Goal: Transaction & Acquisition: Purchase product/service

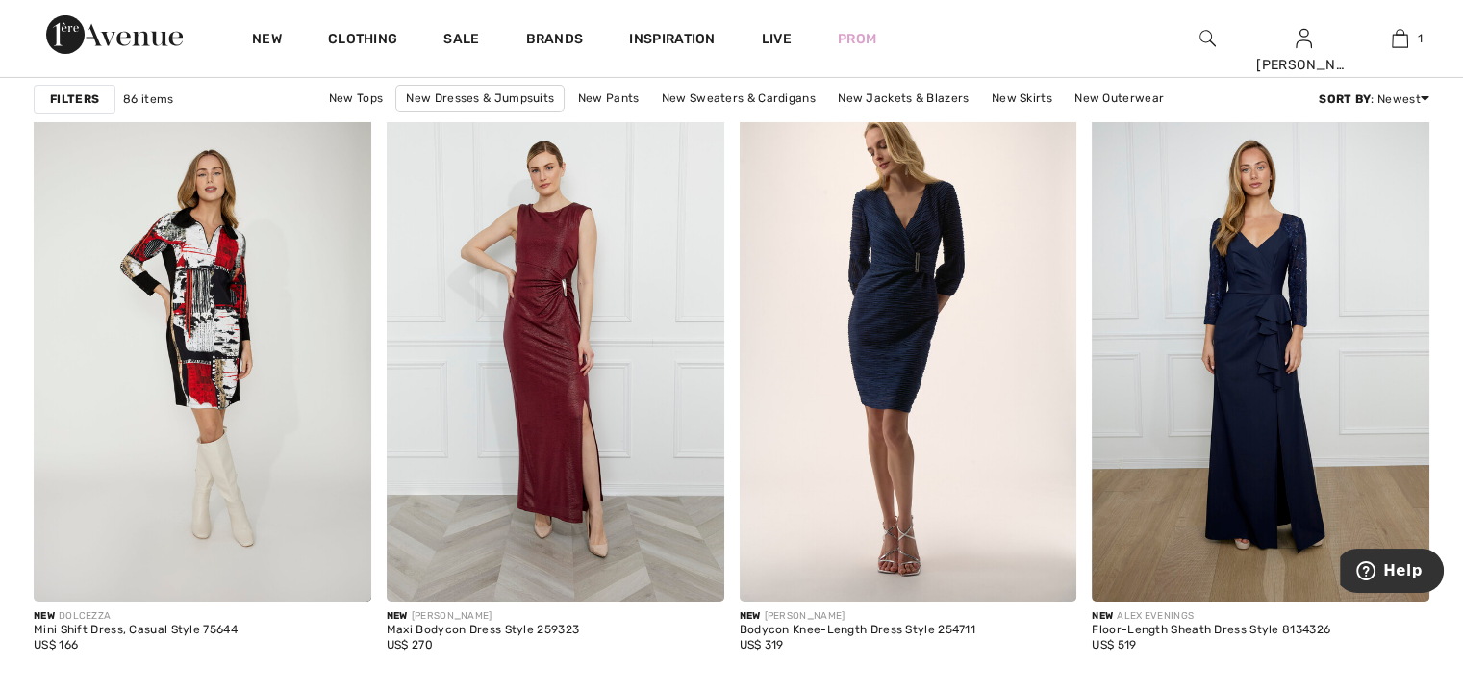
scroll to position [6660, 0]
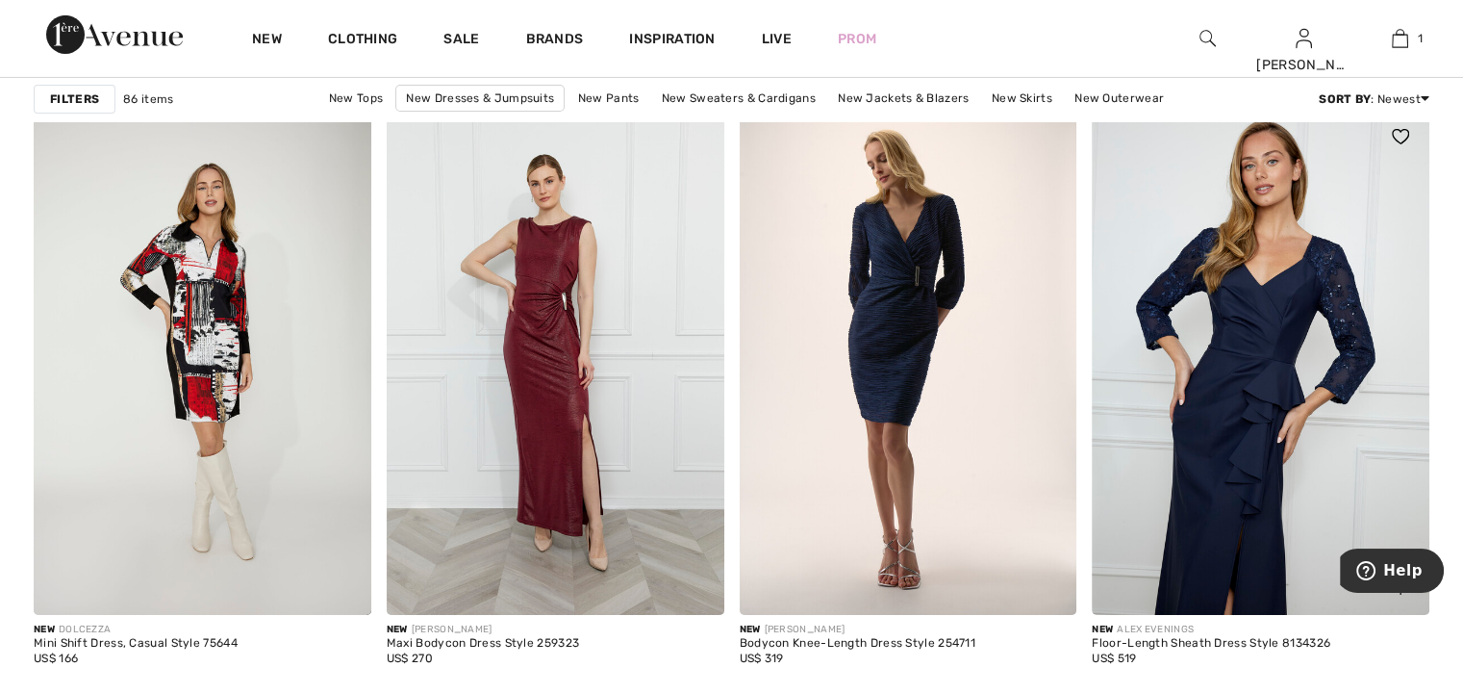
click at [1262, 334] on img at bounding box center [1261, 361] width 338 height 506
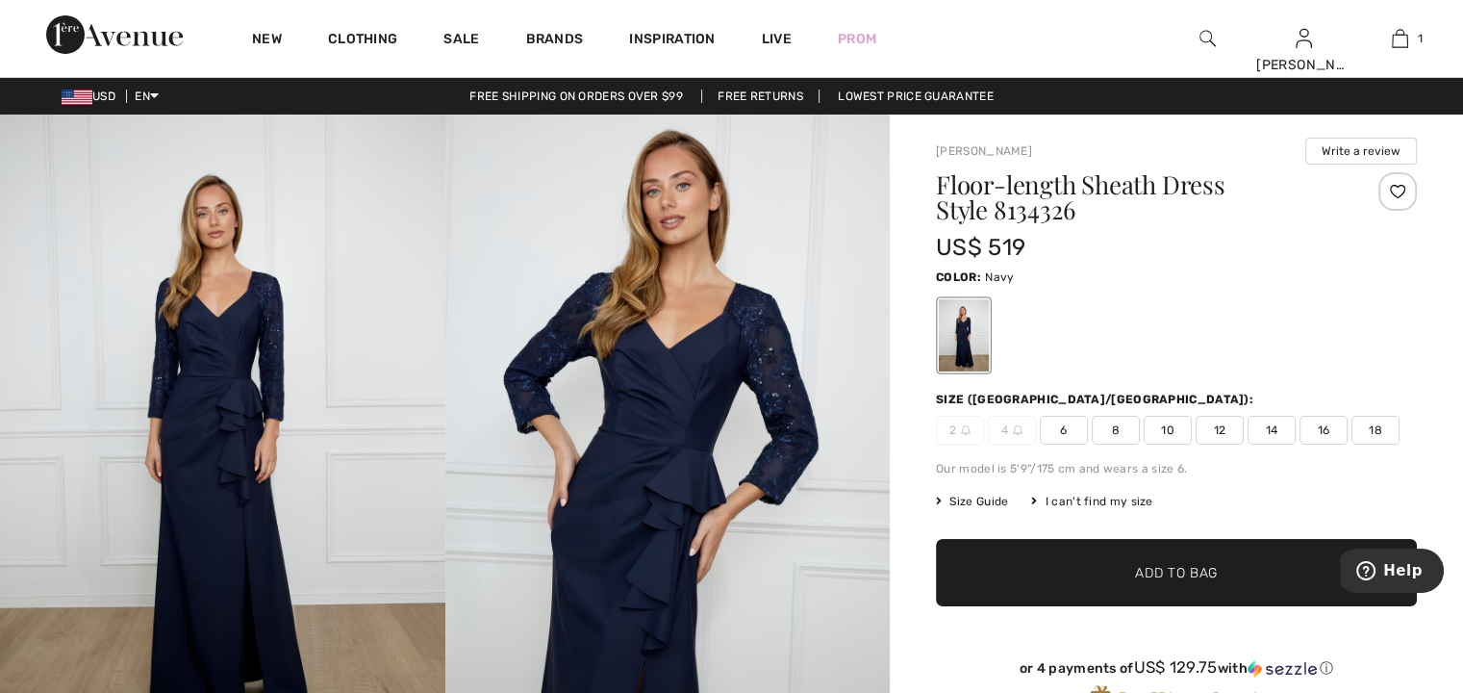
click at [225, 404] on img at bounding box center [222, 448] width 445 height 668
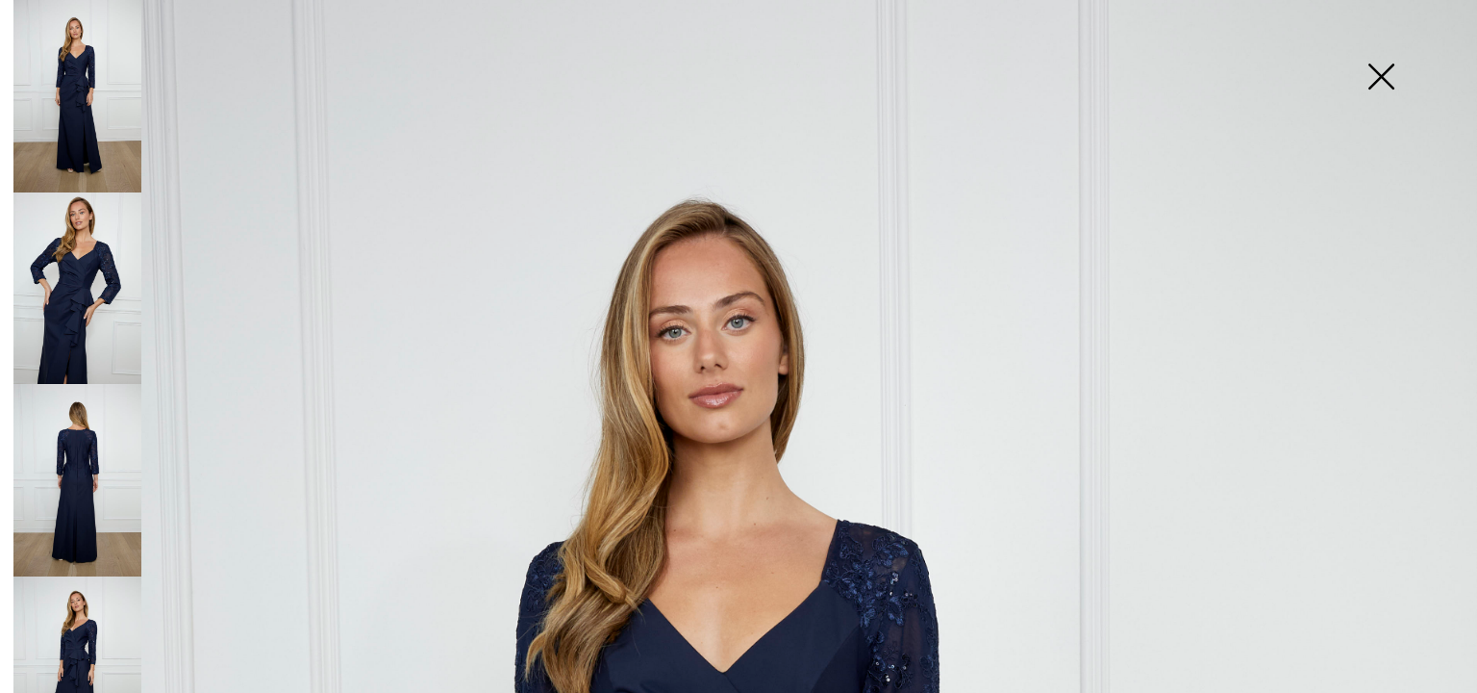
click at [69, 286] on img at bounding box center [77, 288] width 128 height 192
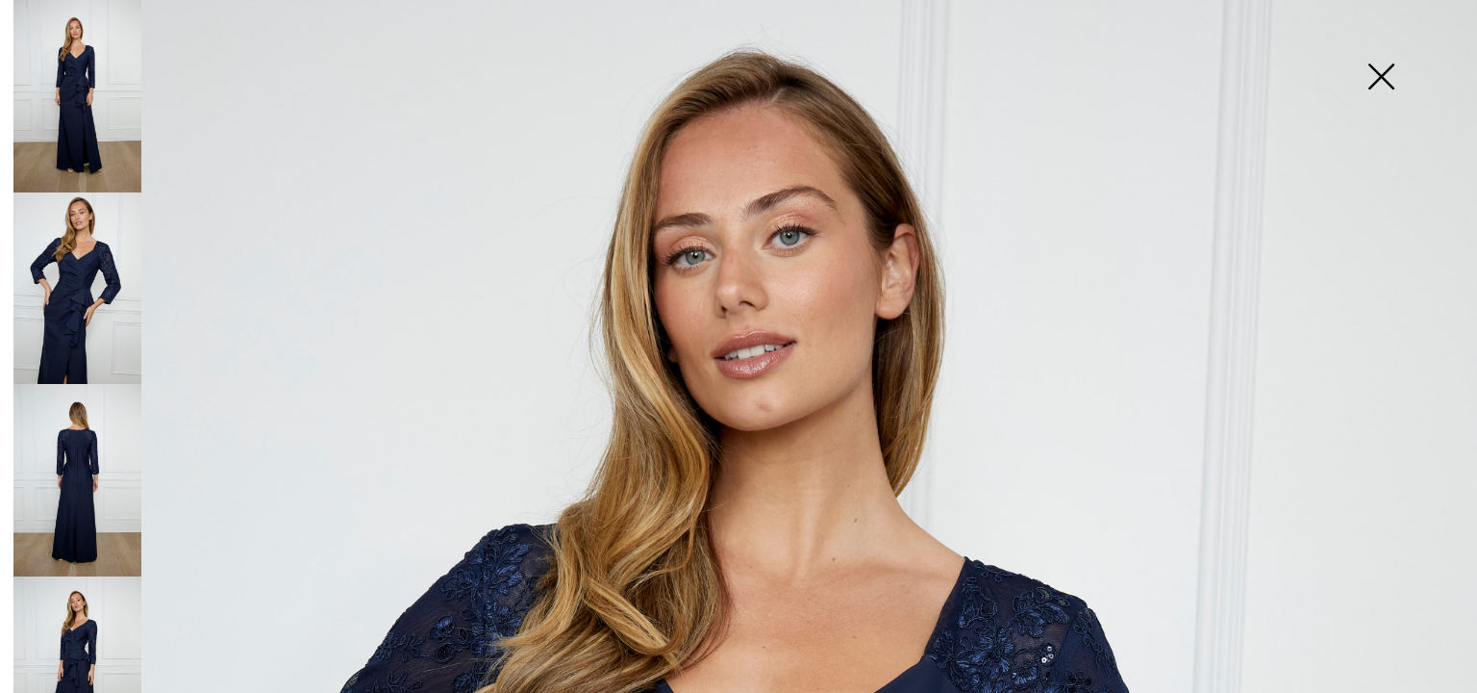
click at [1386, 79] on img at bounding box center [1381, 78] width 96 height 99
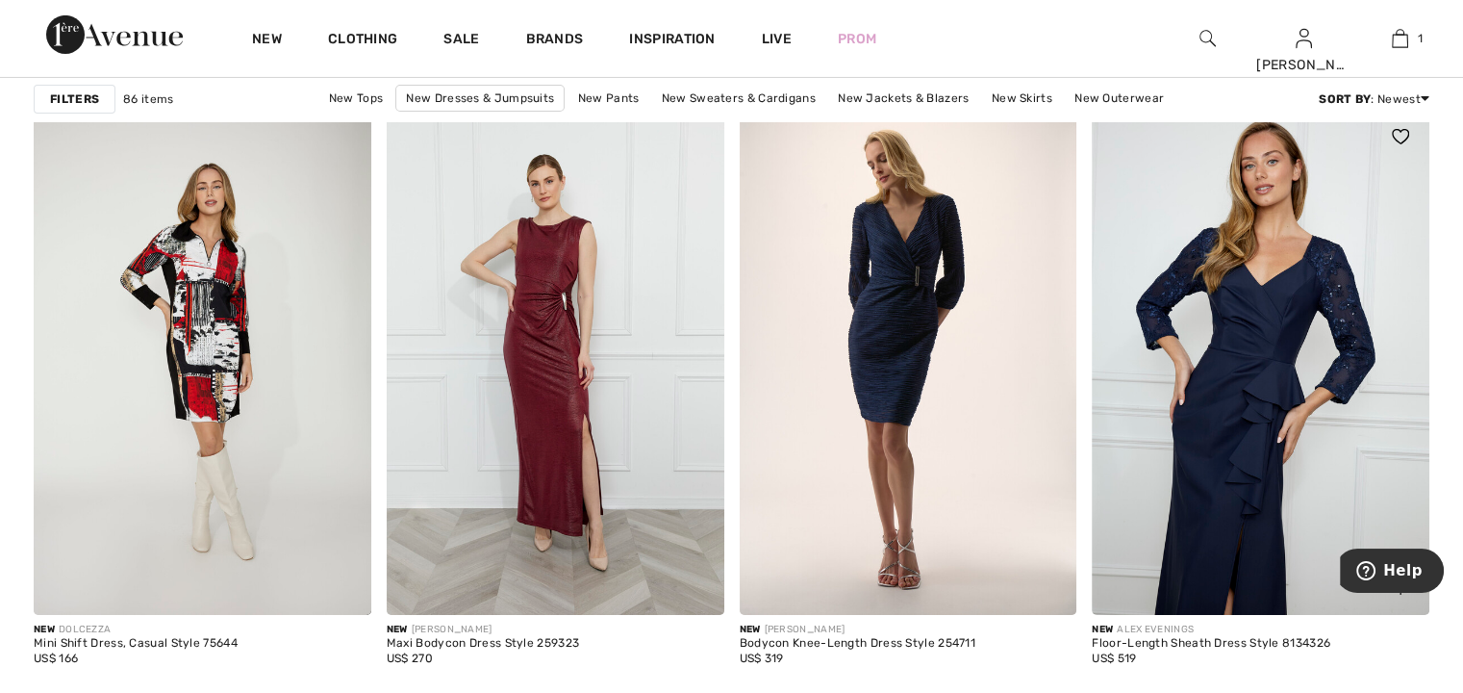
click at [1303, 357] on img at bounding box center [1261, 361] width 338 height 506
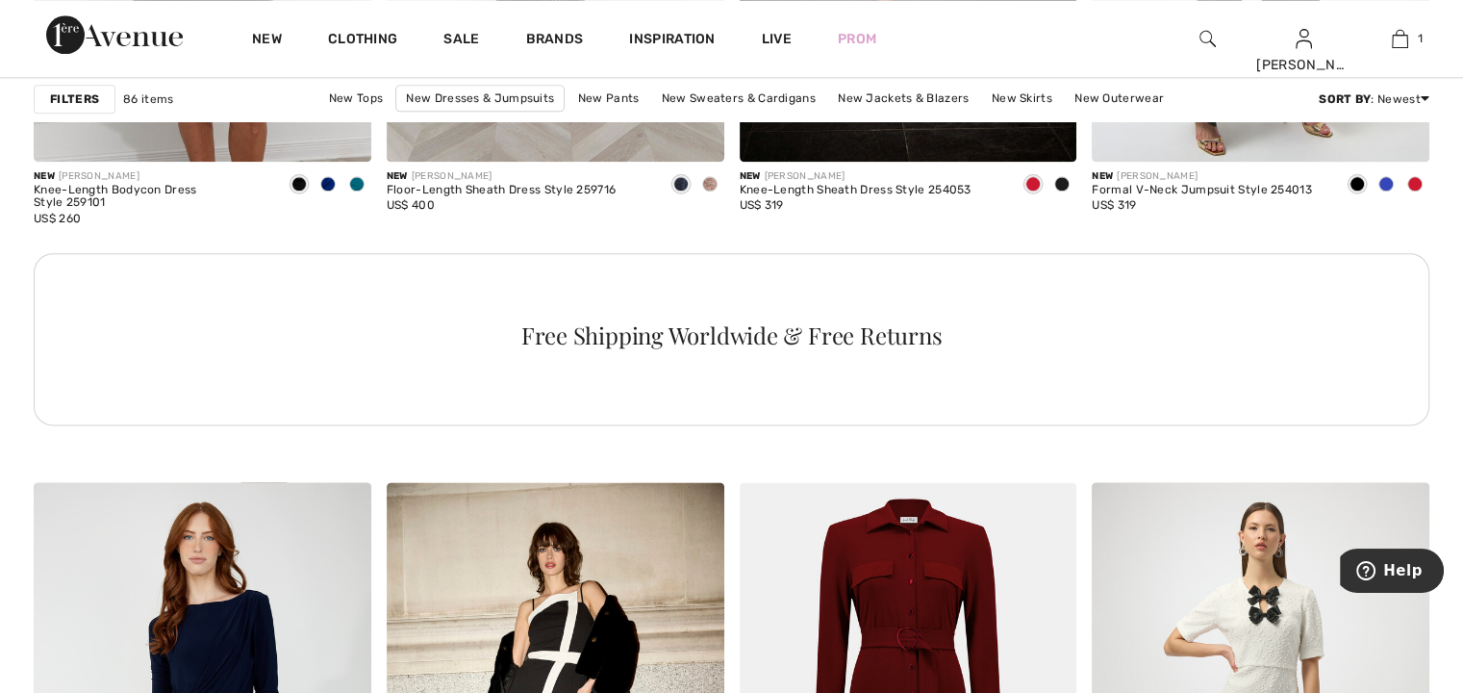
scroll to position [1816, 0]
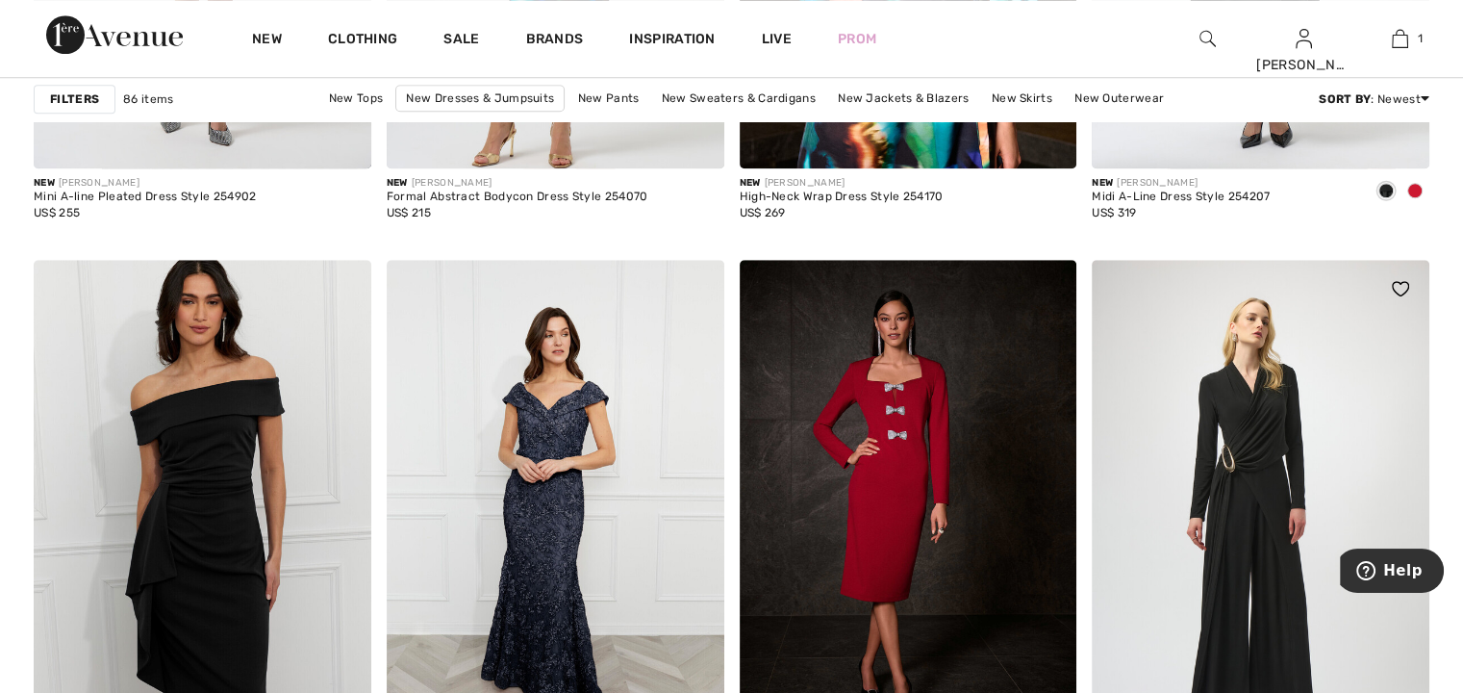
click at [1301, 365] on img at bounding box center [1261, 513] width 338 height 506
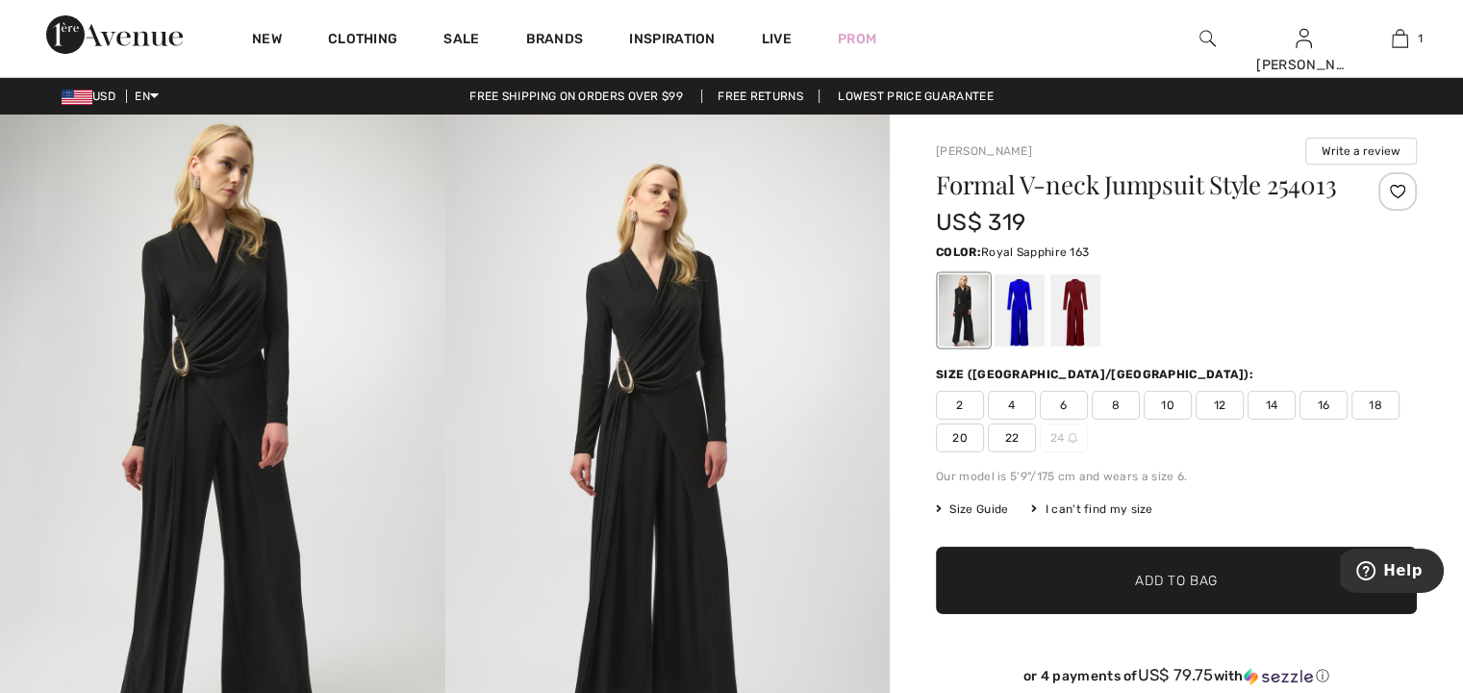
click at [1023, 329] on div at bounding box center [1020, 310] width 50 height 72
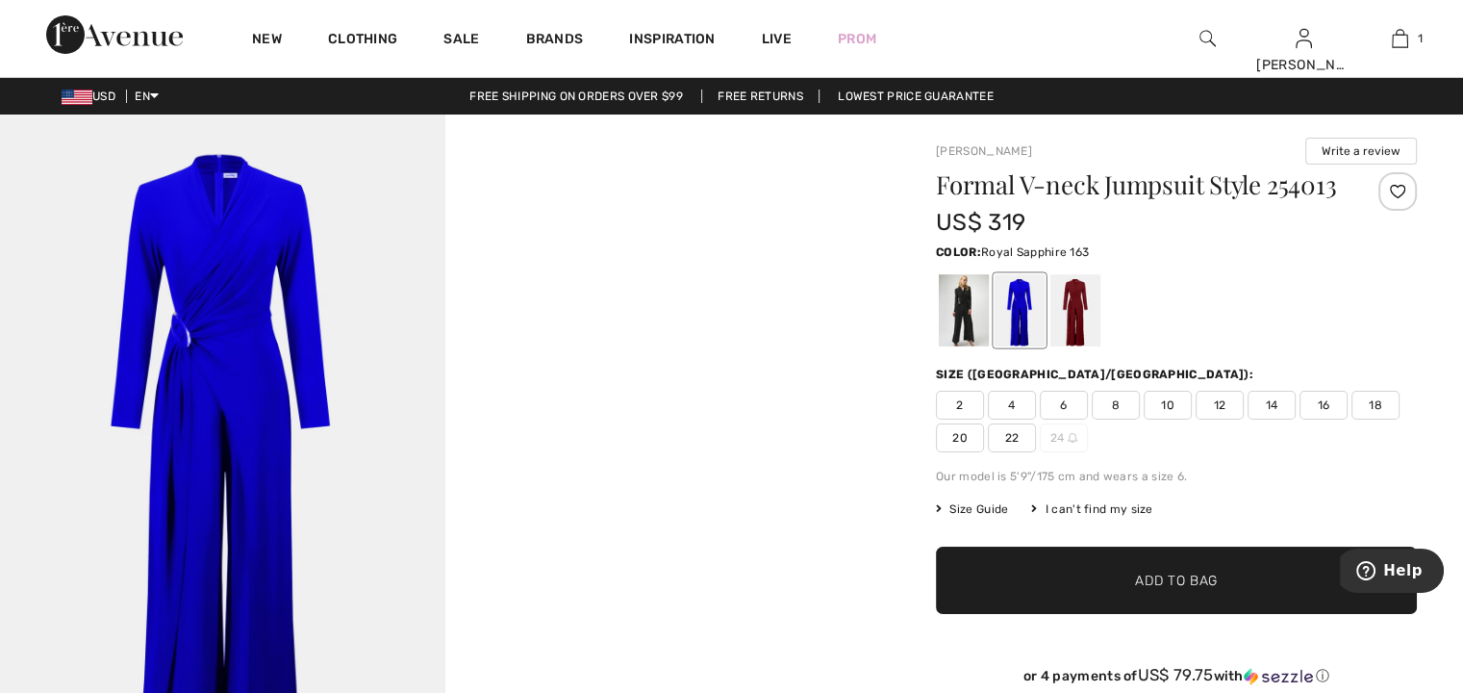
click at [1258, 419] on span "14" at bounding box center [1272, 405] width 48 height 29
click at [1135, 591] on span "Add to Bag" at bounding box center [1176, 580] width 83 height 20
click at [627, 337] on video "Your browser does not support the video tag." at bounding box center [667, 225] width 445 height 222
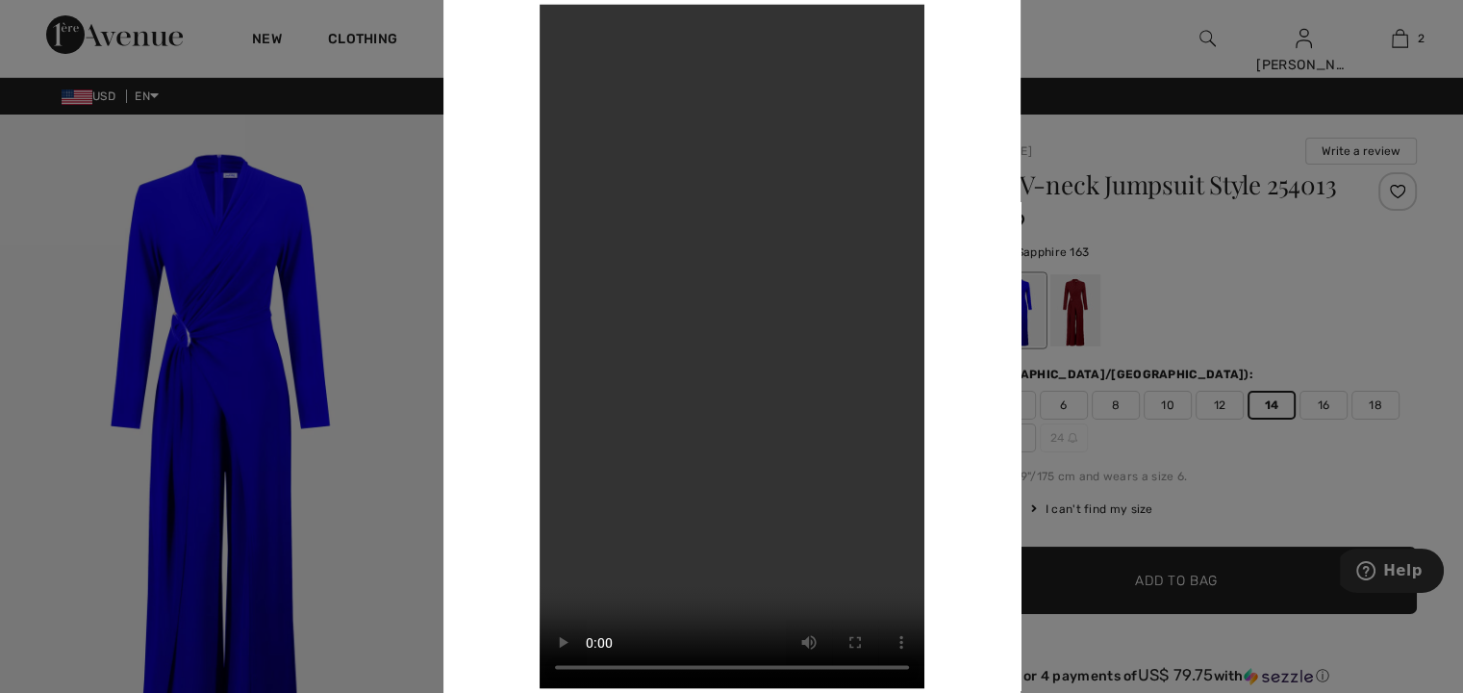
click at [738, 411] on video "Your browser does not support the video tag." at bounding box center [732, 346] width 385 height 684
click at [720, 334] on video "Your browser does not support the video tag." at bounding box center [732, 346] width 385 height 684
click at [1062, 12] on div at bounding box center [731, 346] width 1463 height 693
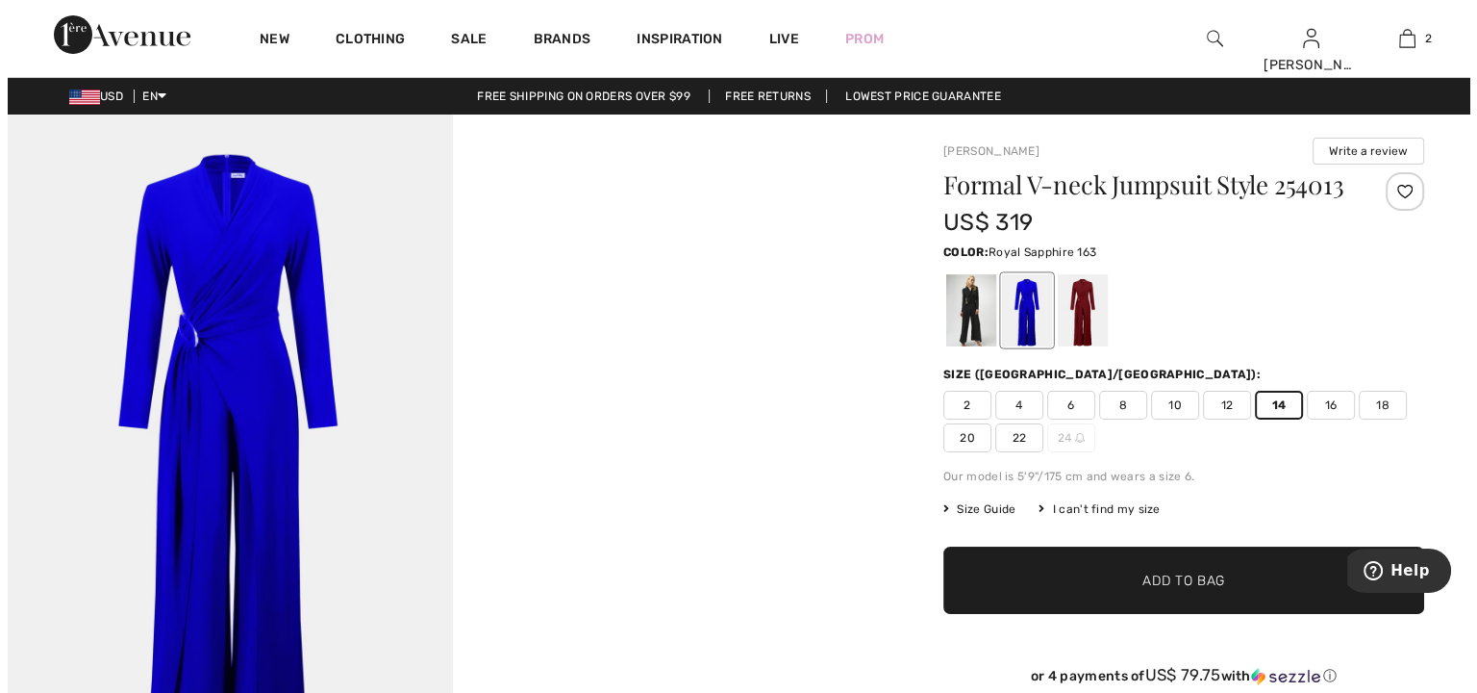
scroll to position [31, 0]
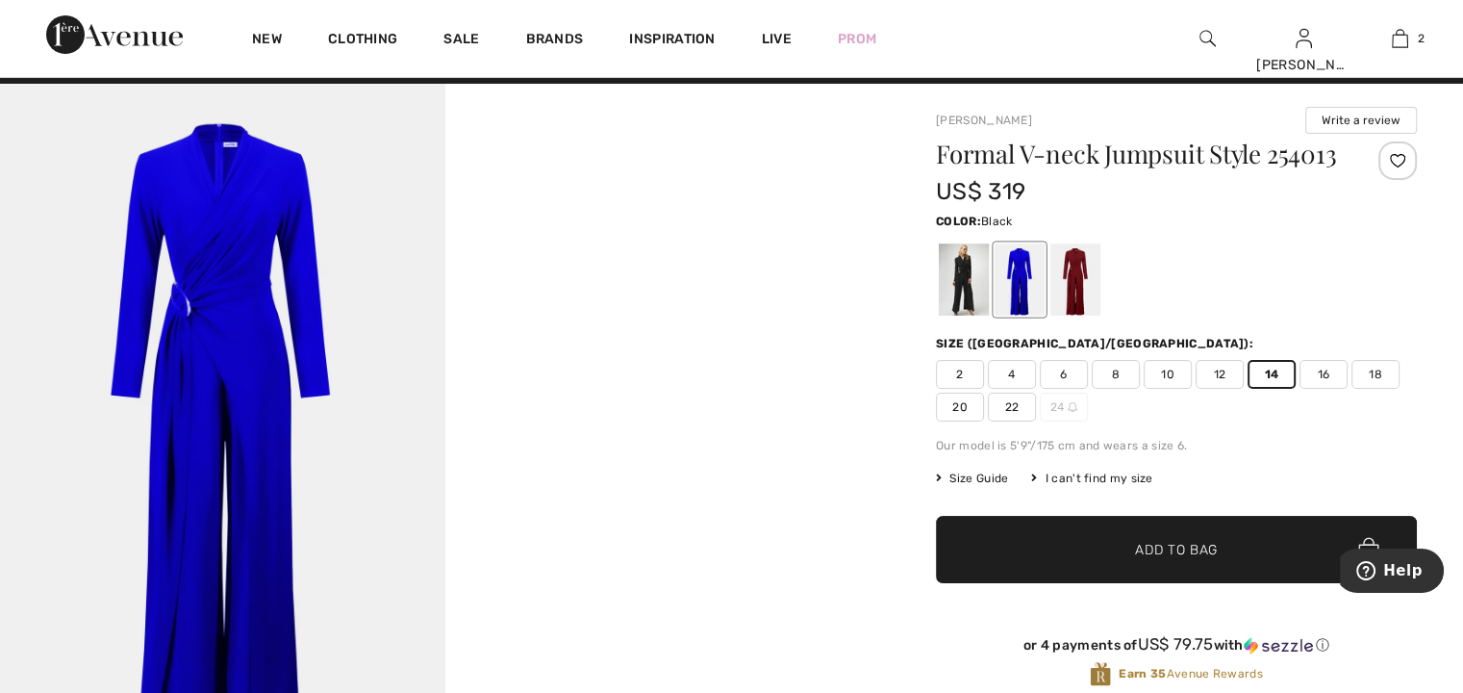
click at [966, 301] on div at bounding box center [964, 279] width 50 height 72
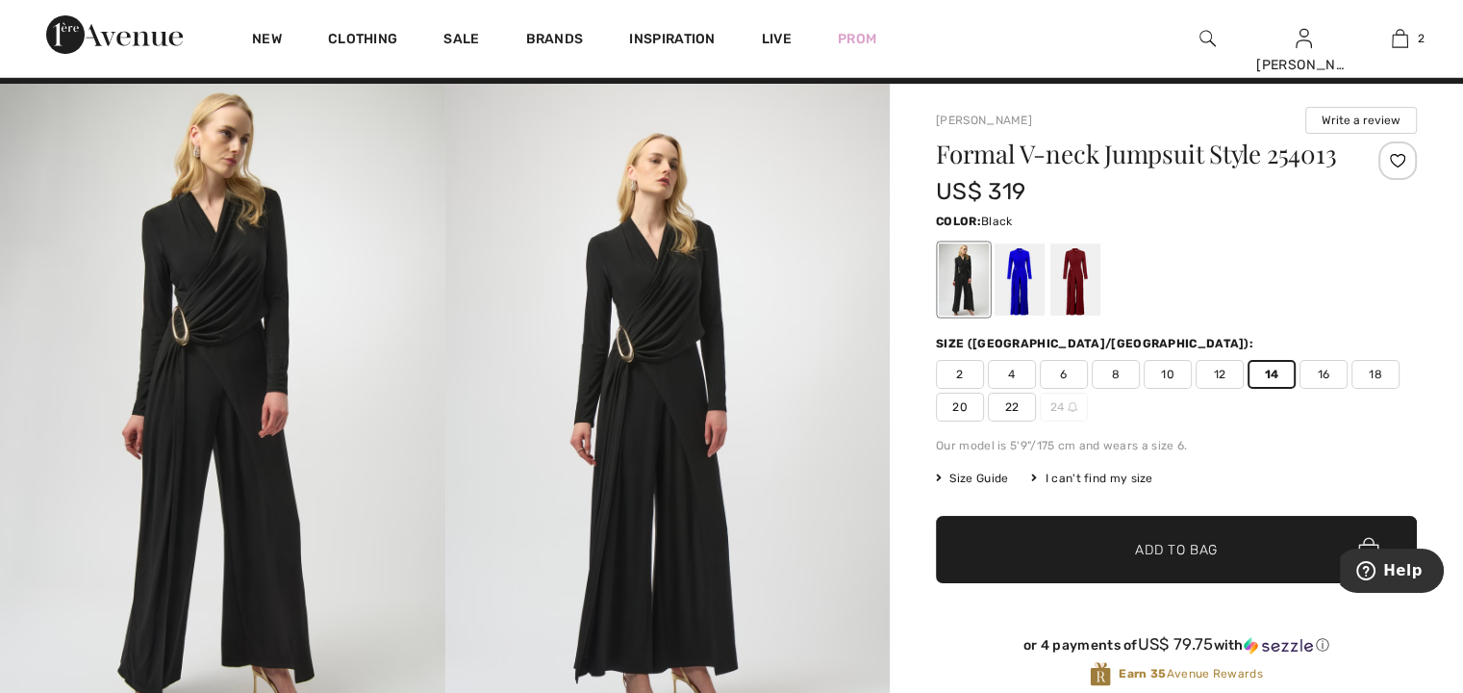
click at [238, 341] on img at bounding box center [222, 417] width 445 height 667
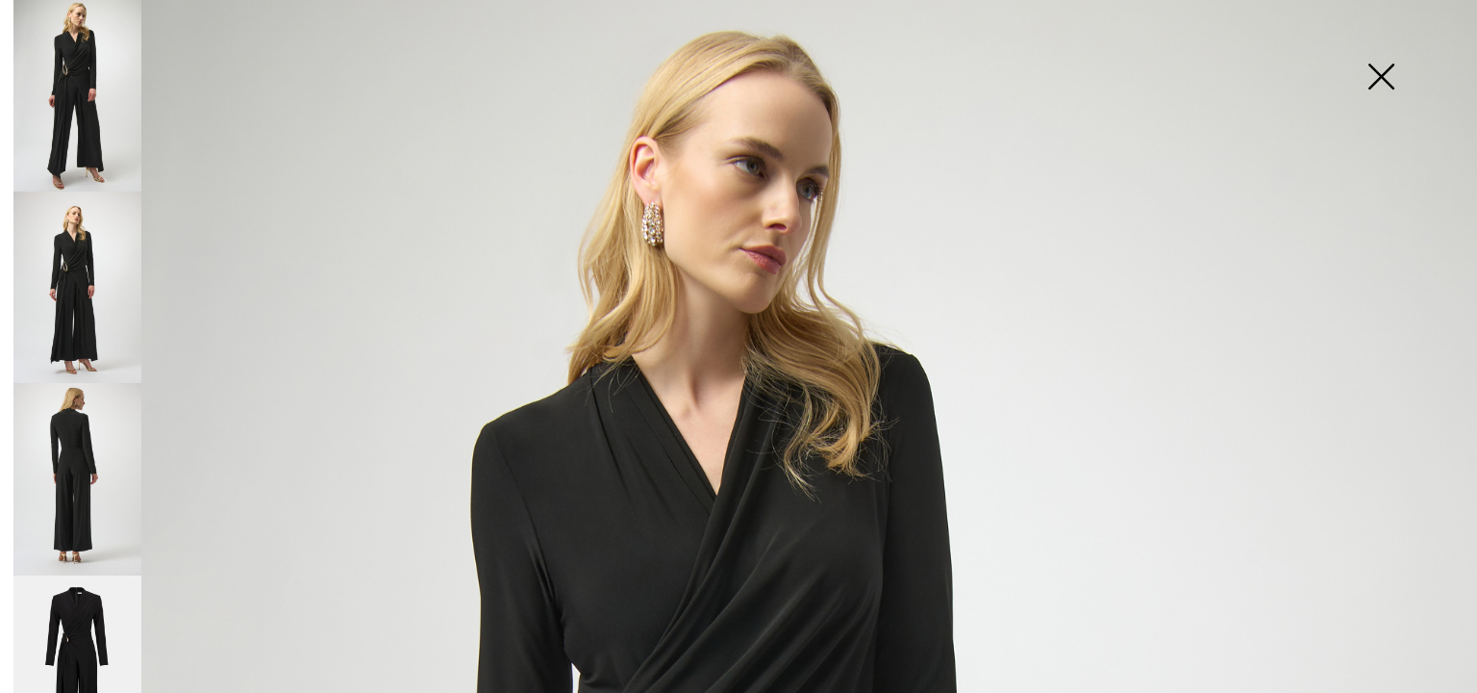
click at [67, 288] on img at bounding box center [77, 286] width 128 height 191
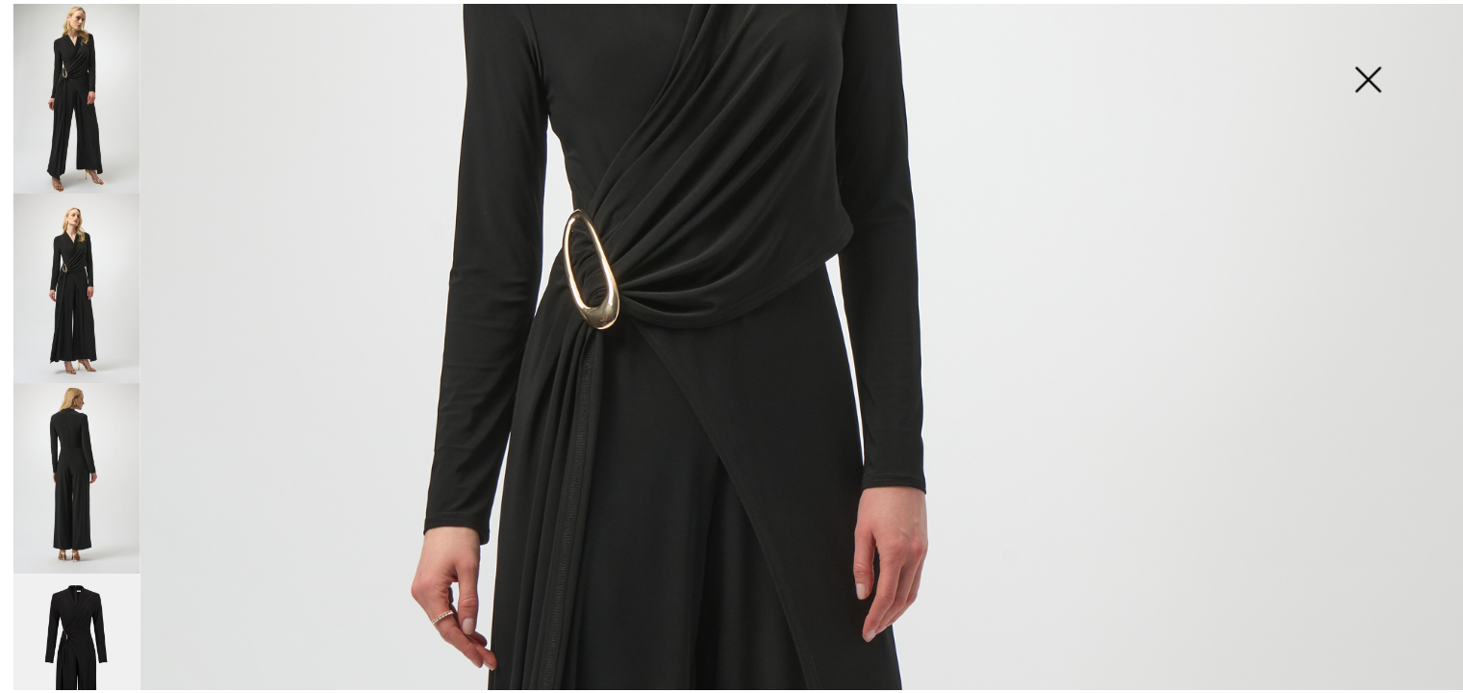
scroll to position [483, 0]
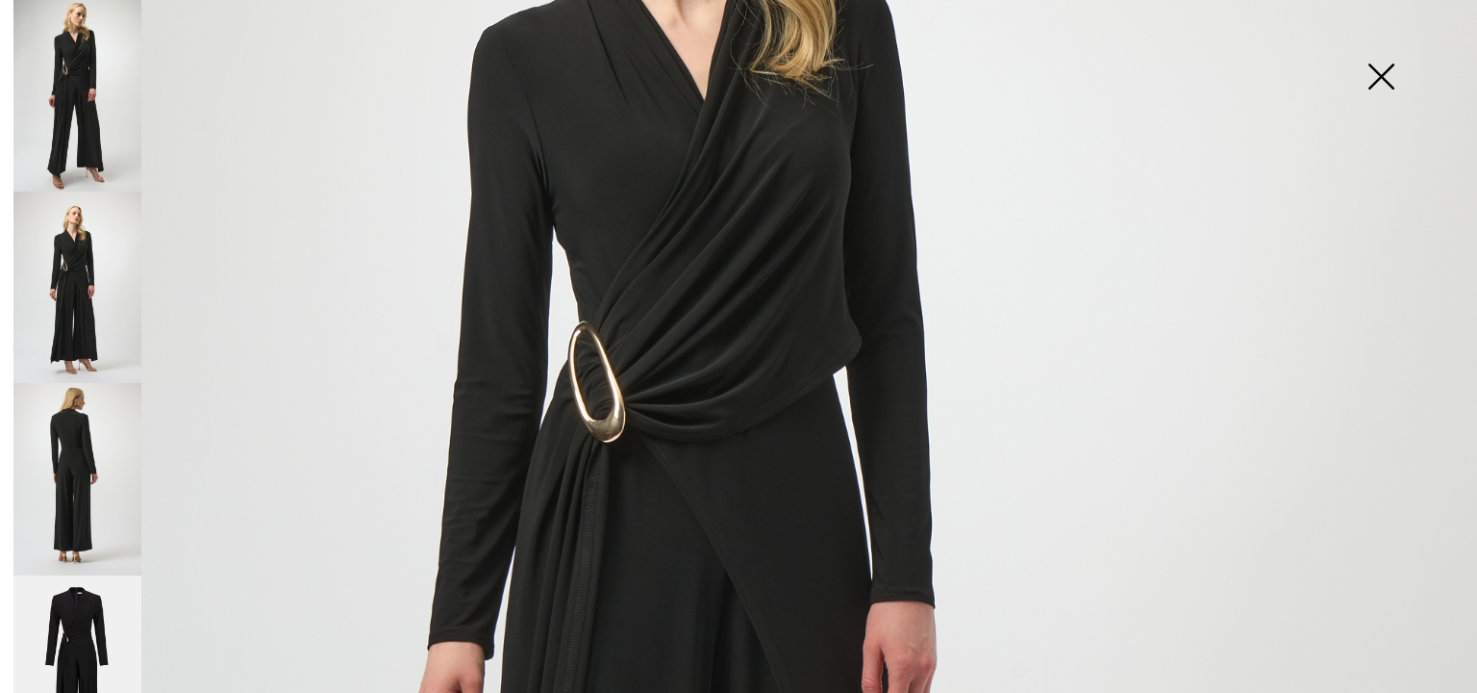
click at [1381, 72] on img at bounding box center [1381, 78] width 96 height 99
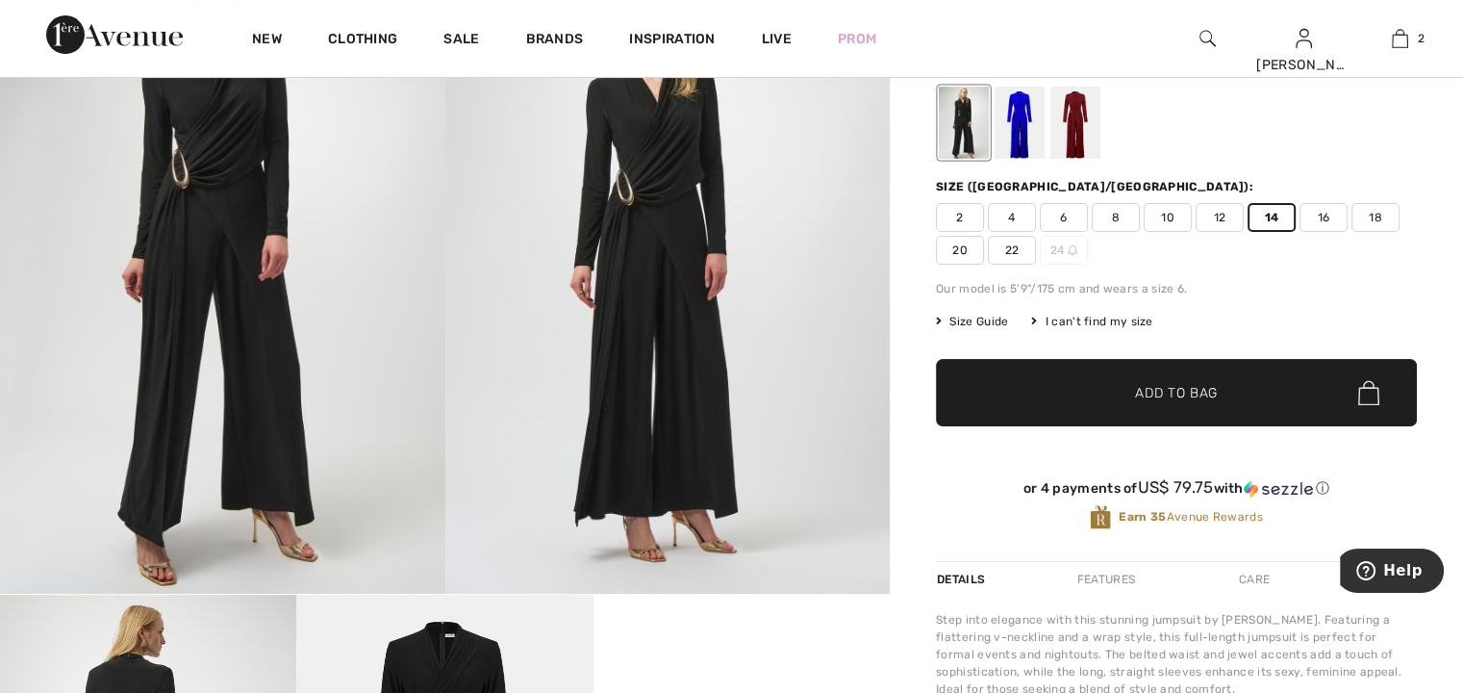
scroll to position [27, 0]
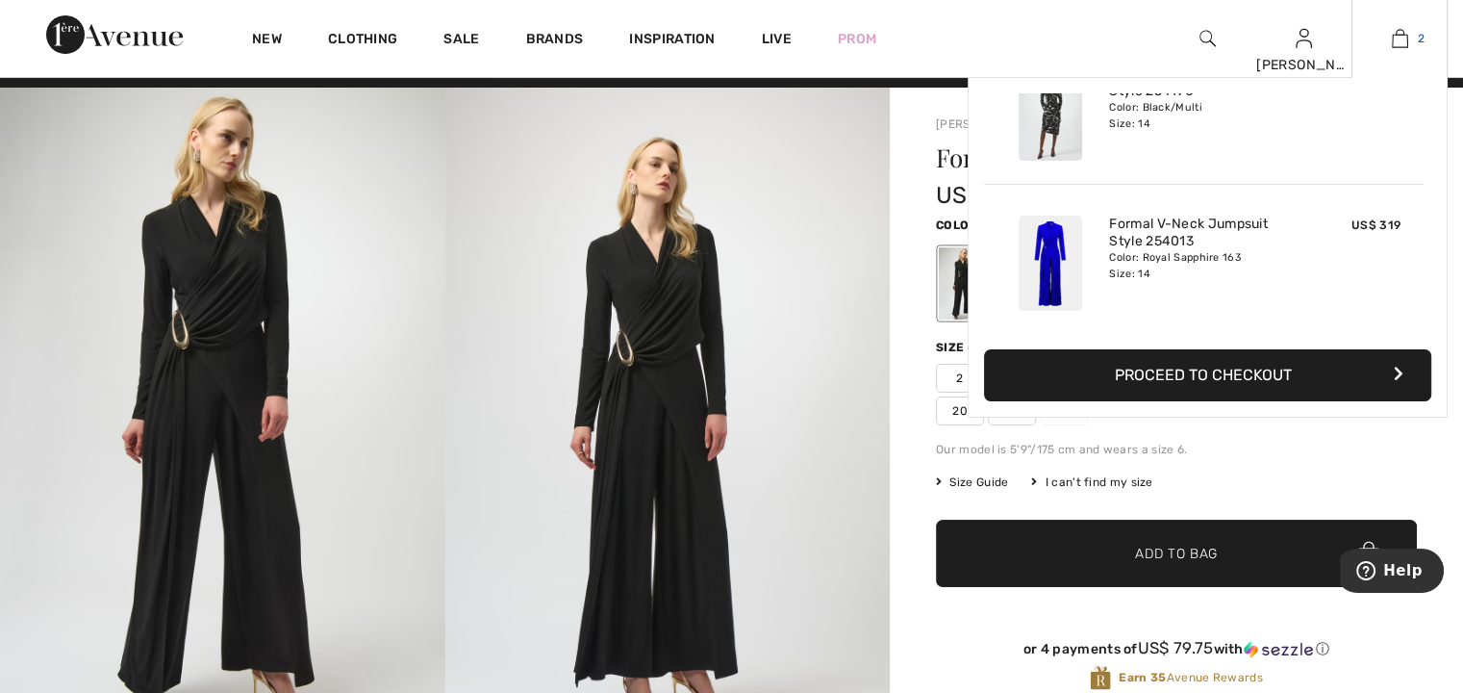
click at [1410, 45] on link "2" at bounding box center [1399, 38] width 94 height 23
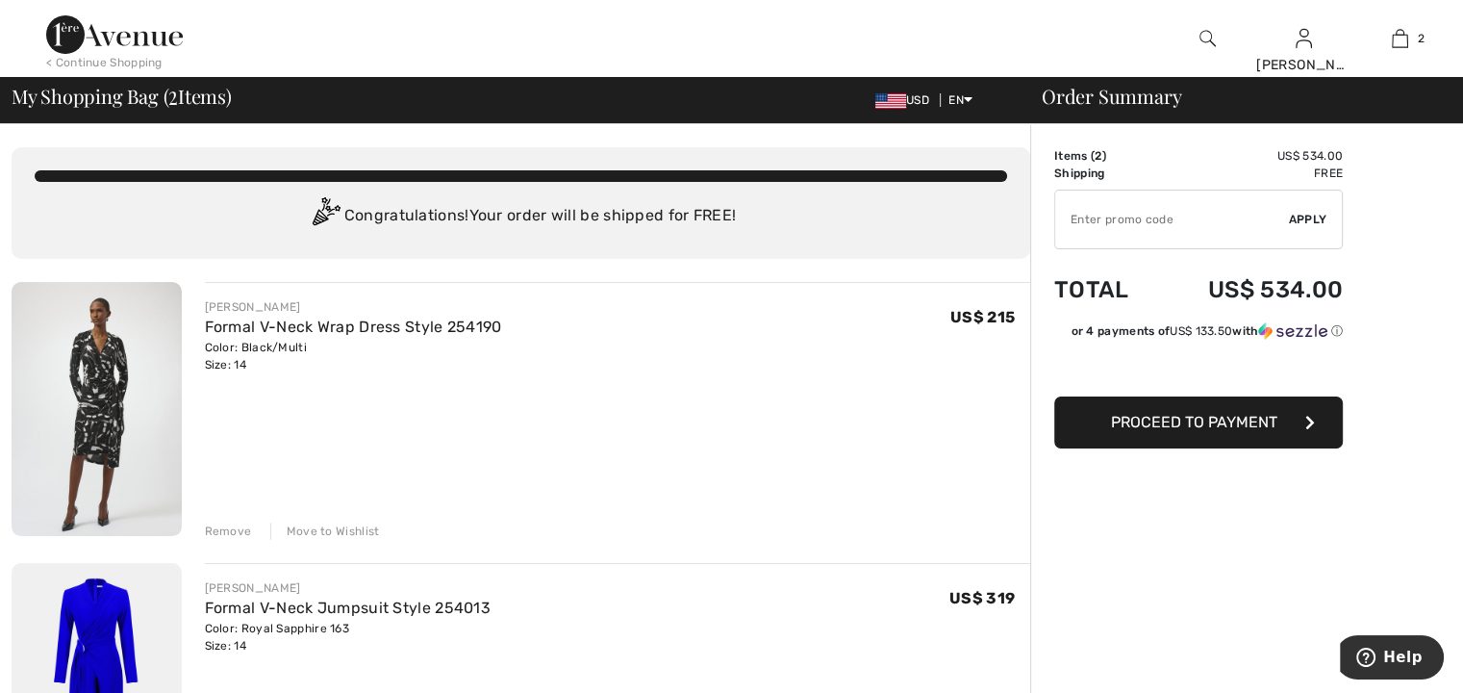
click at [1223, 431] on button "Proceed to Payment" at bounding box center [1198, 422] width 289 height 52
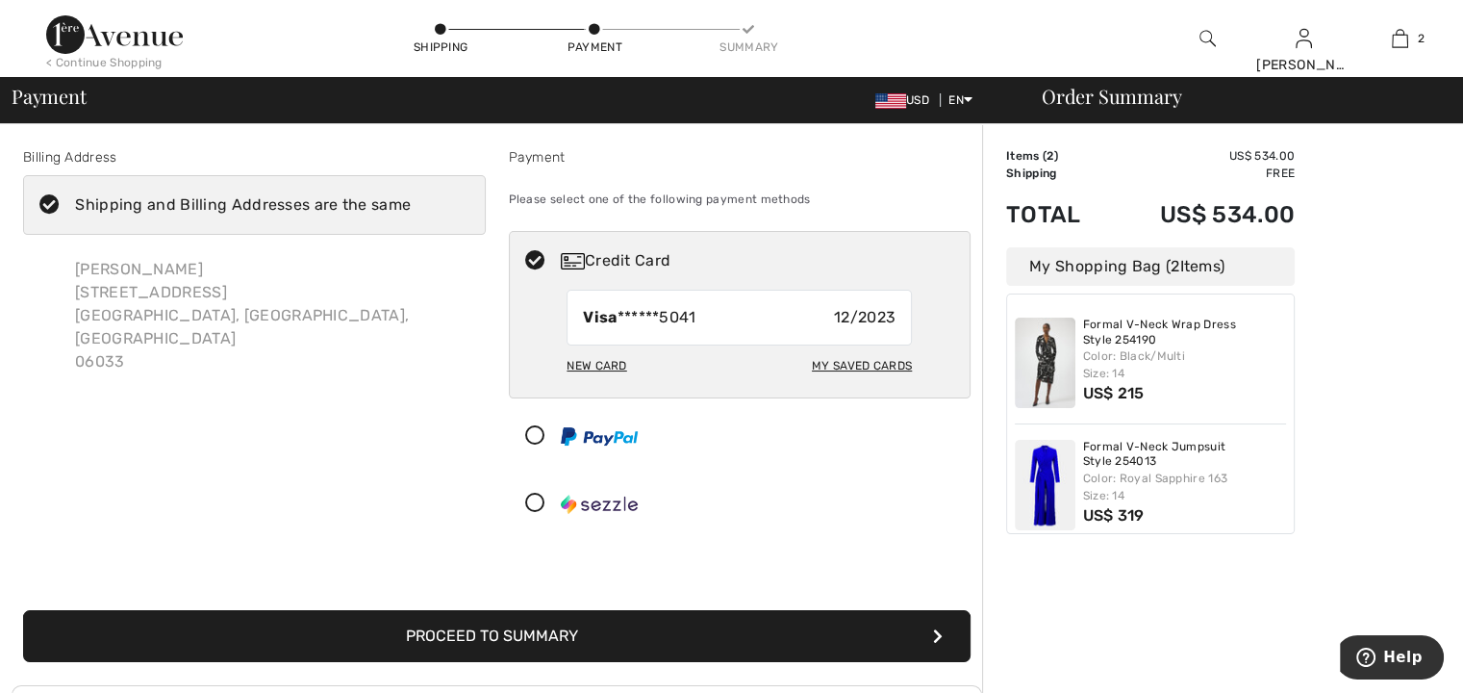
click at [601, 359] on div "New Card" at bounding box center [597, 365] width 60 height 33
radio input "true"
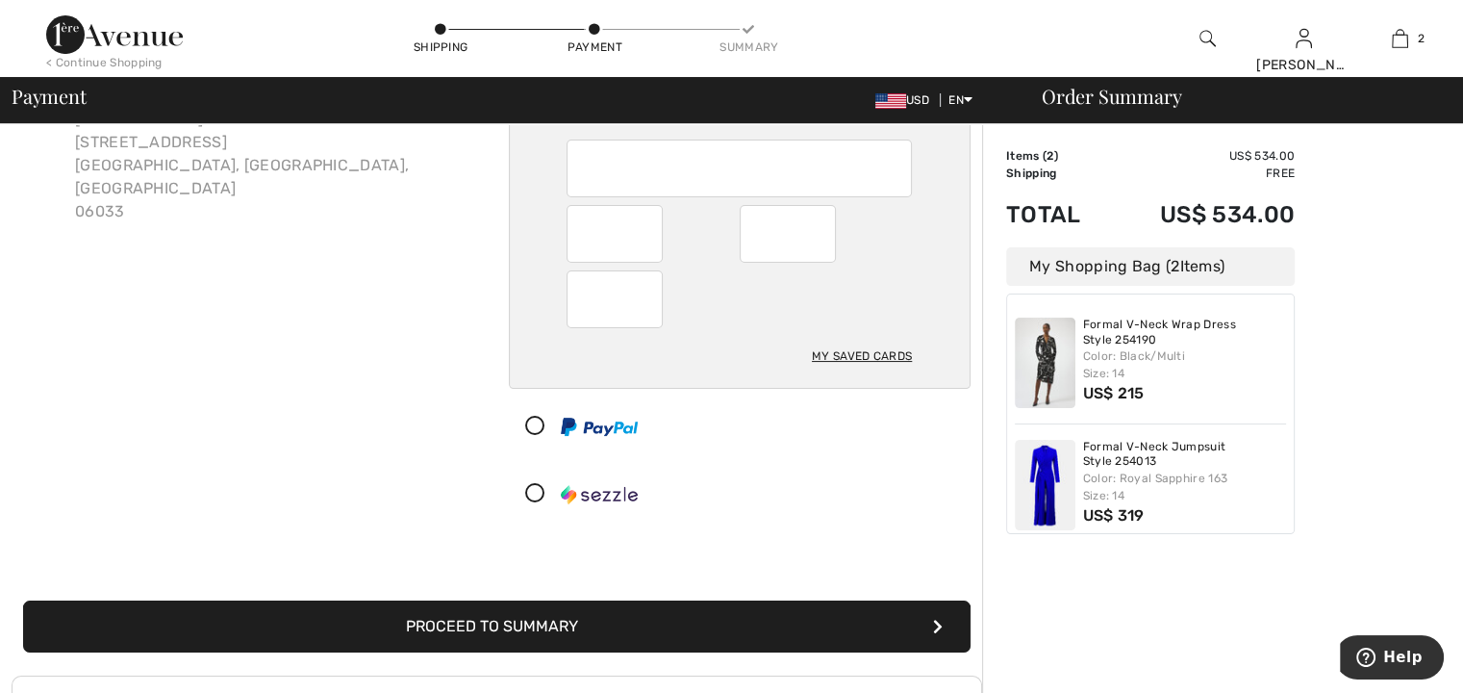
scroll to position [155, 0]
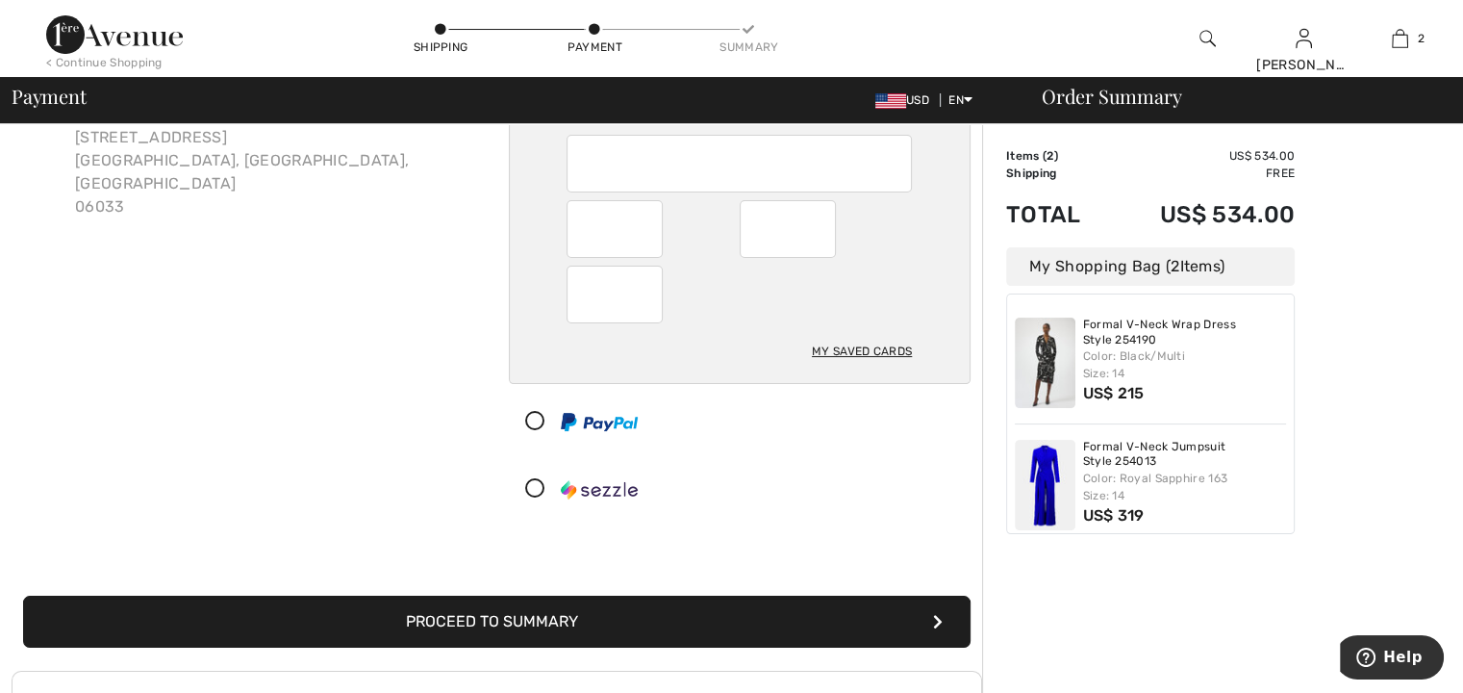
click at [500, 611] on button "Proceed to Summary" at bounding box center [496, 621] width 947 height 52
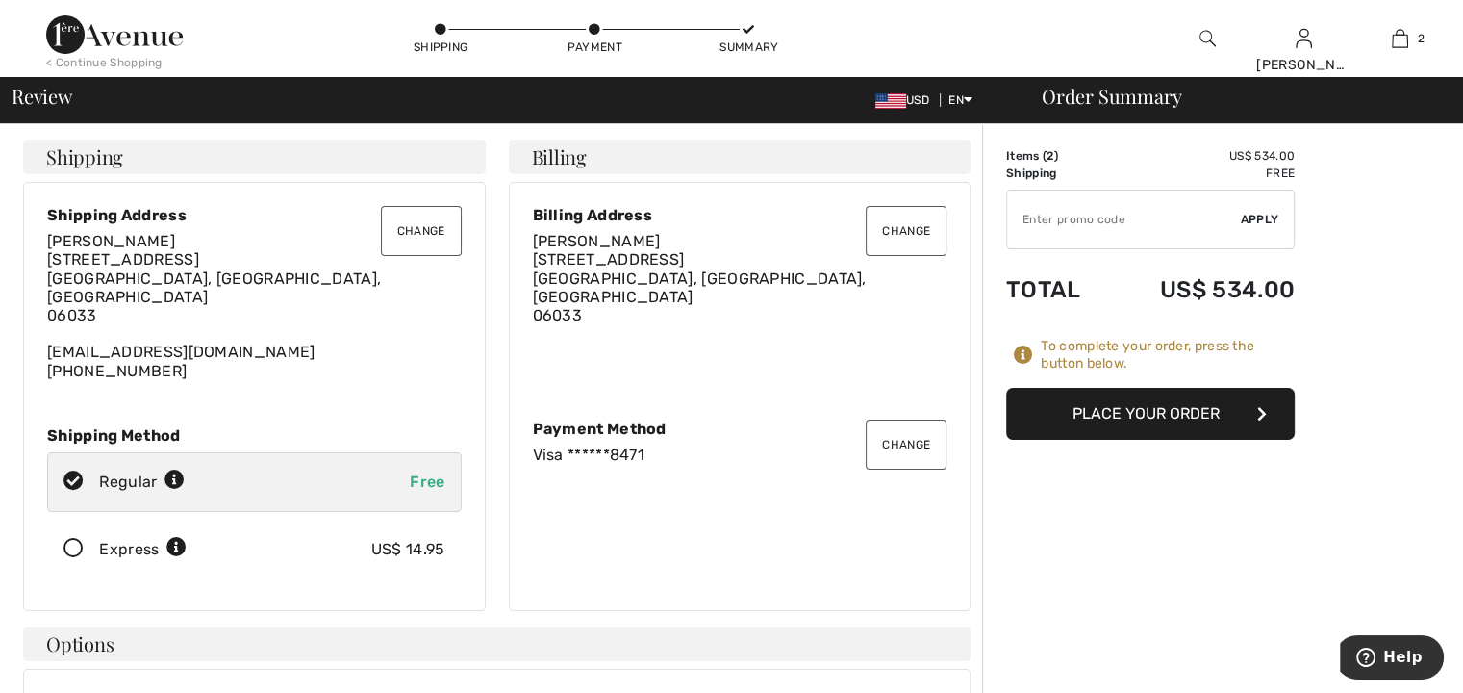
click at [1190, 418] on button "Place Your Order" at bounding box center [1150, 414] width 289 height 52
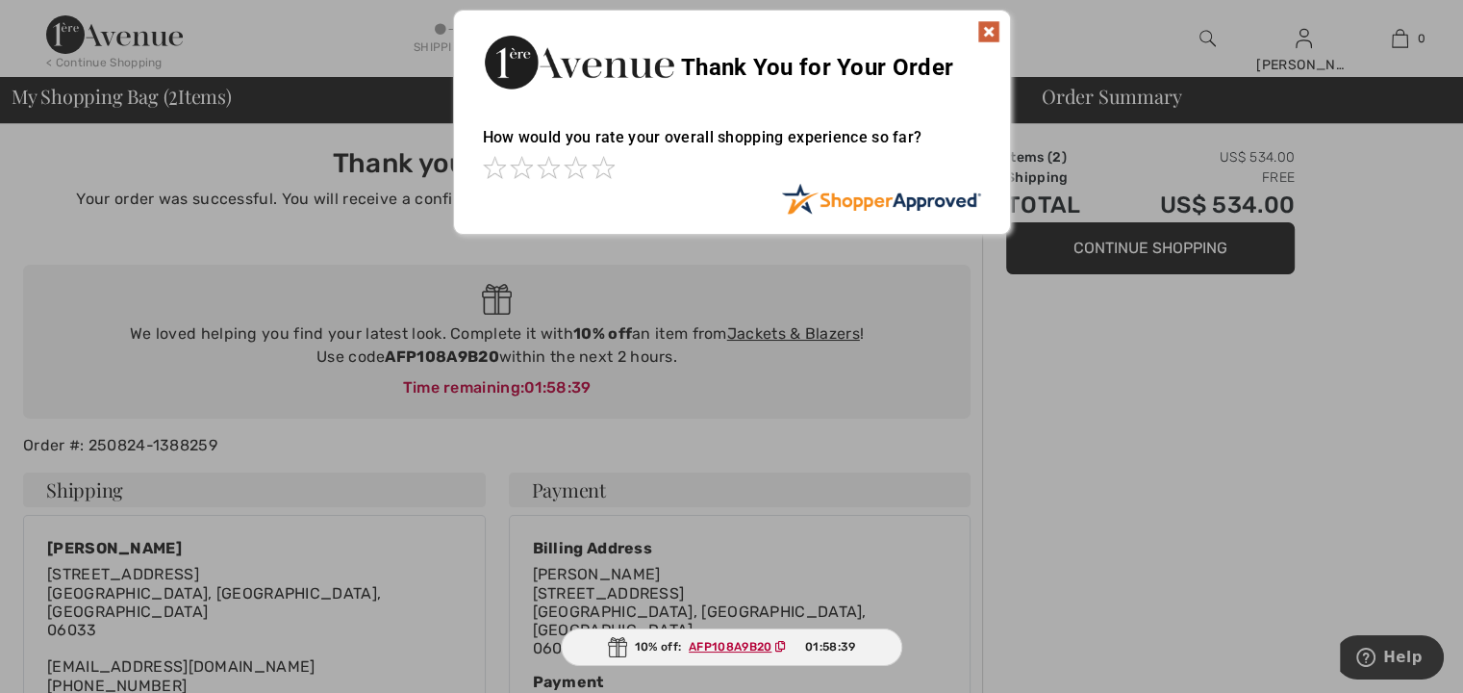
click at [988, 30] on img at bounding box center [988, 31] width 23 height 23
